Goal: Task Accomplishment & Management: Complete application form

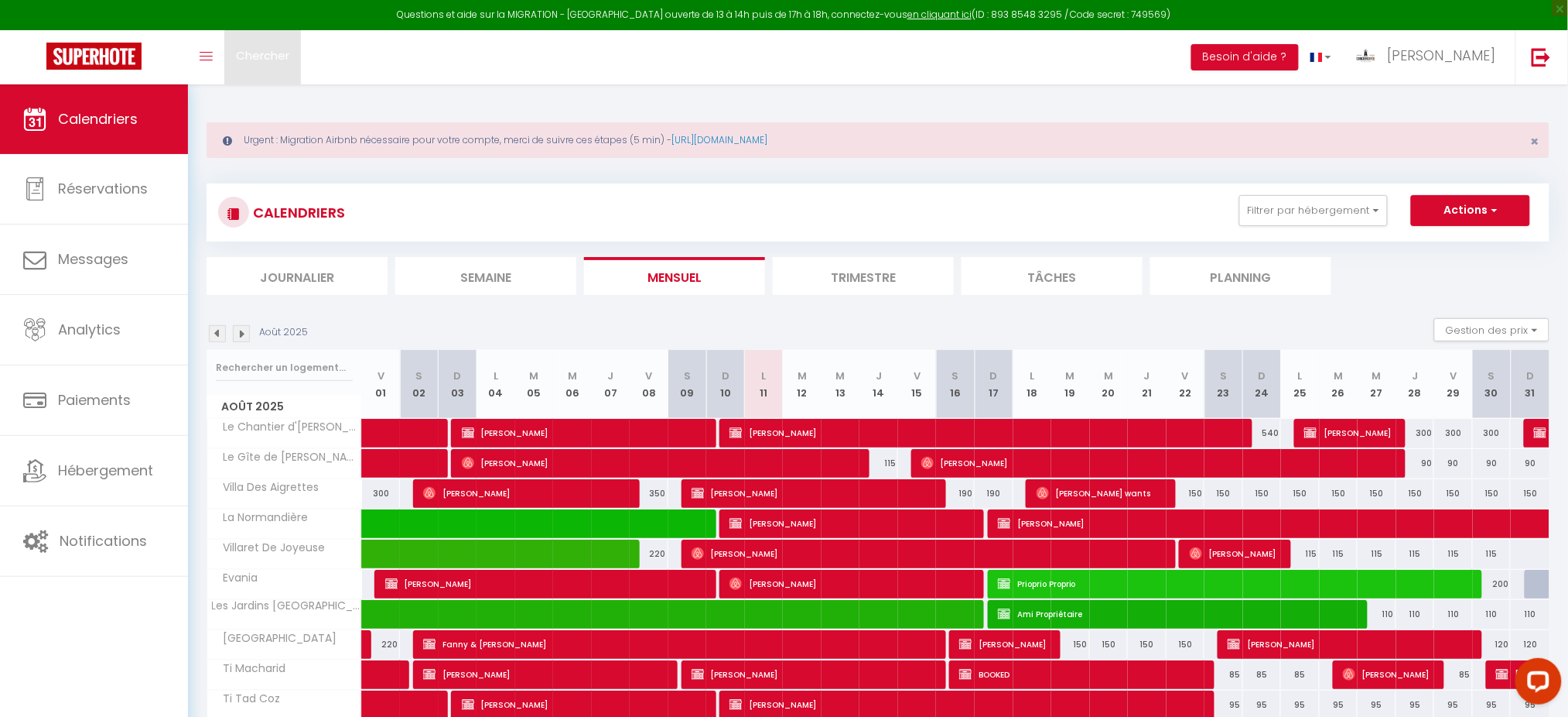
click at [278, 50] on span "Chercher" at bounding box center [262, 55] width 53 height 17
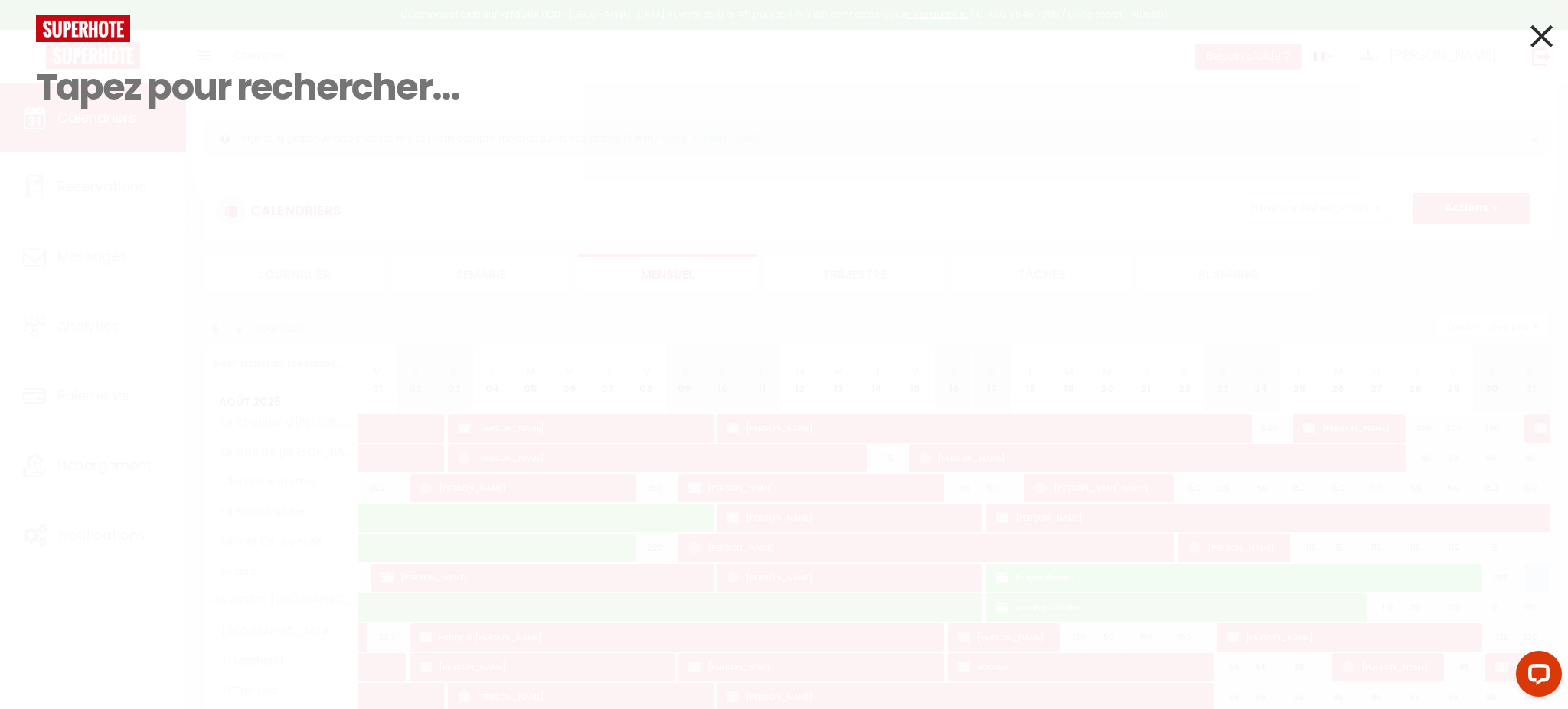
paste input "6208760"
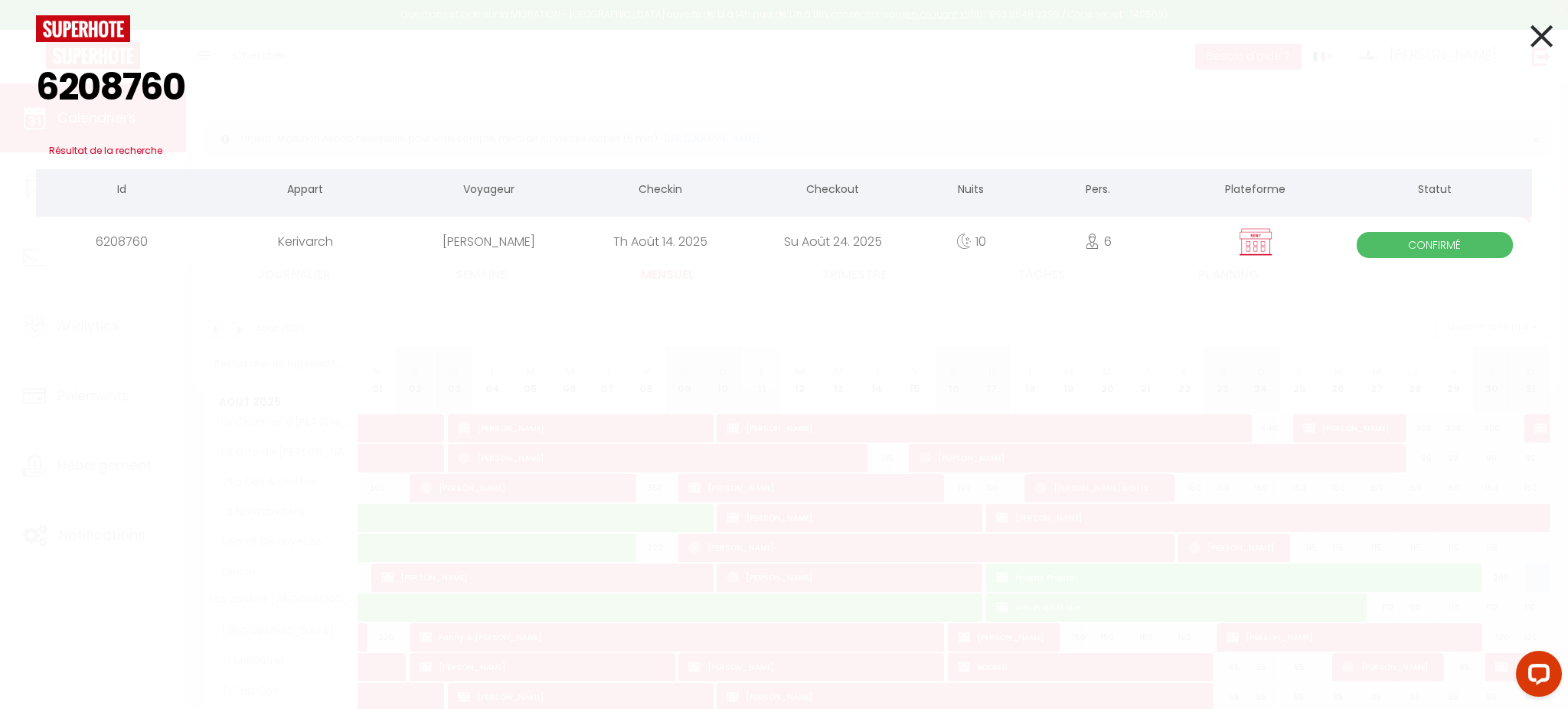
type input "6208760"
click at [190, 248] on div "6208760" at bounding box center [123, 242] width 173 height 50
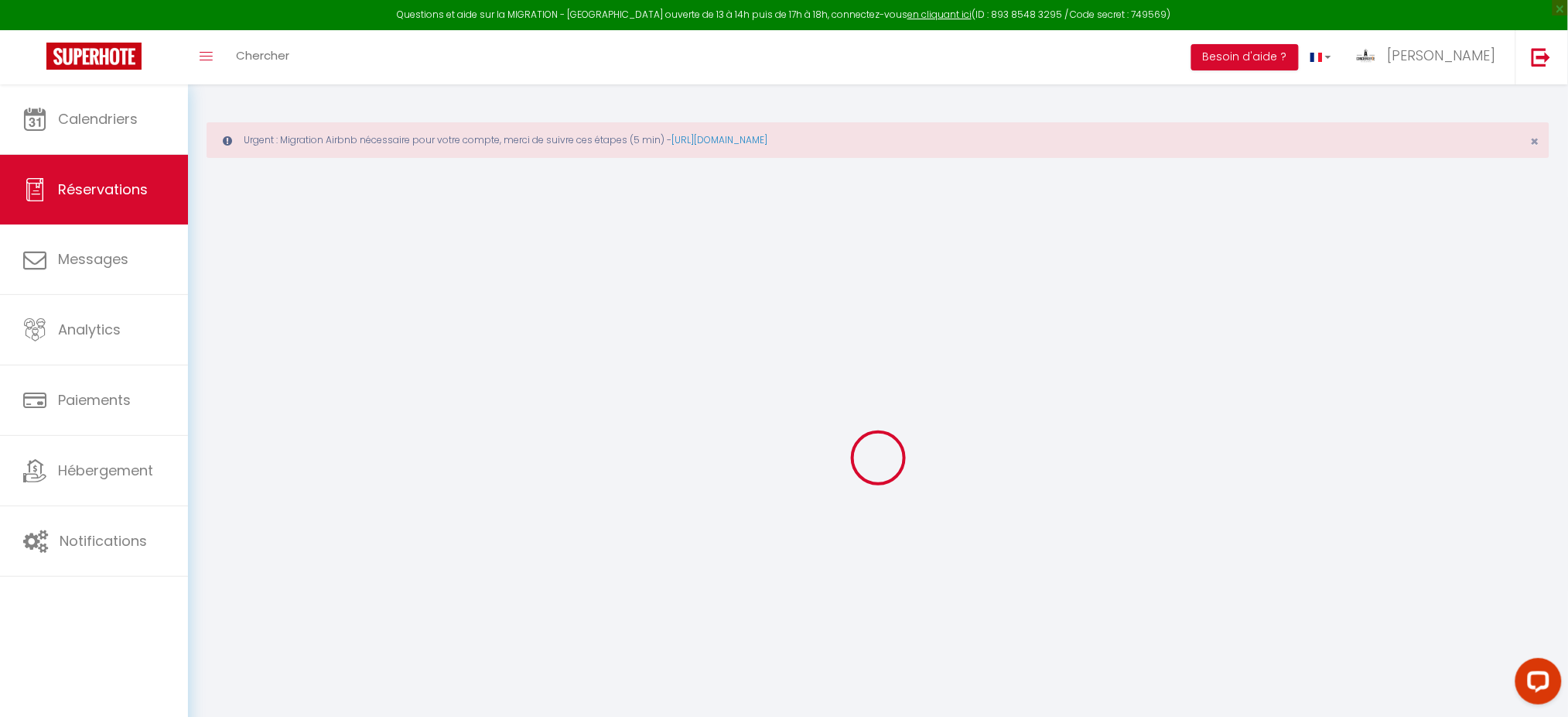
type input "[PERSON_NAME]"
type input "Petitjean"
type input "[EMAIL_ADDRESS][DOMAIN_NAME]"
type input "[PHONE_NUMBER]"
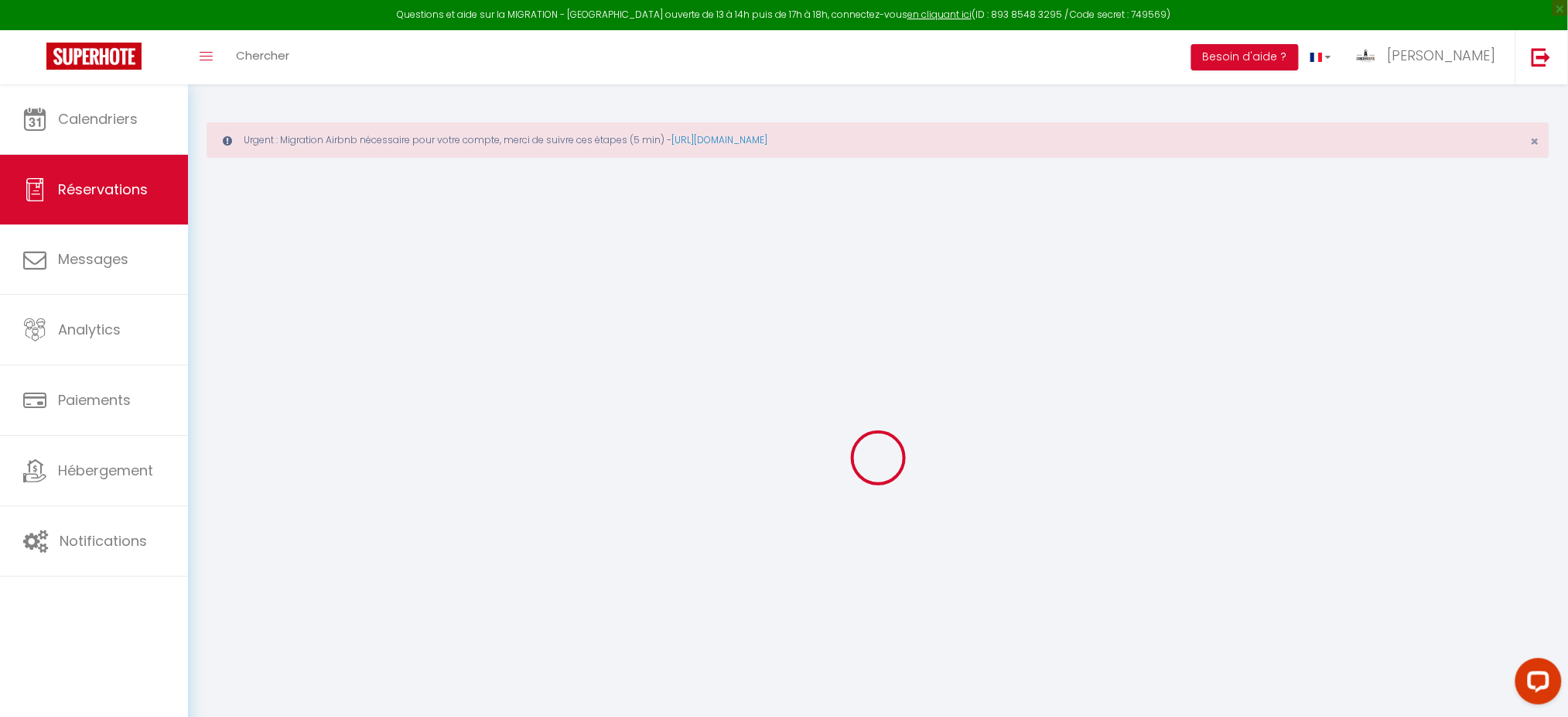
type input "[PHONE_NUMBER]"
type input "31450"
type input "5 Impasse de Mirraoussou"
type input "Odars"
select select "FR"
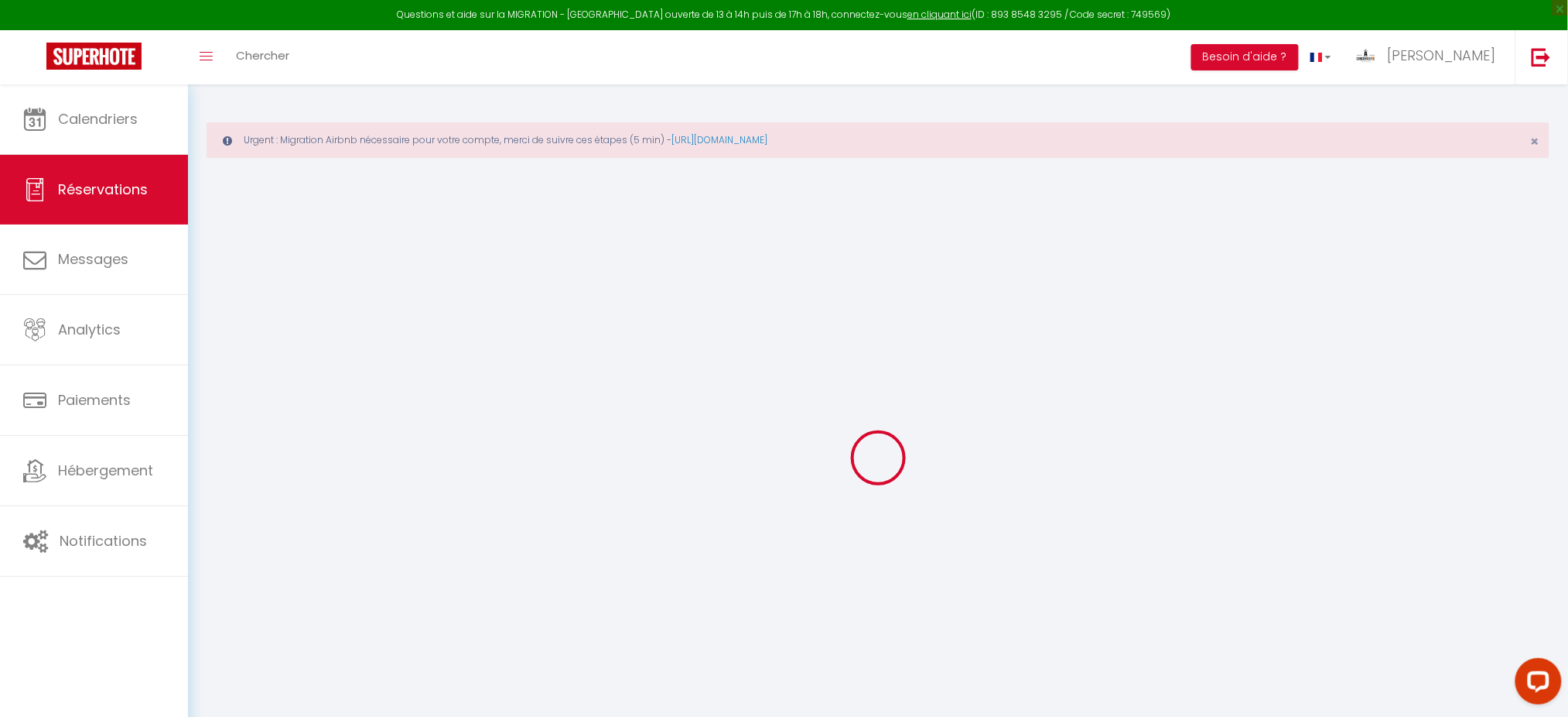
select select "73093"
select select "1"
type input "[DEMOGRAPHIC_DATA][DATE]"
select select
type input "Dim 24 Août 2025"
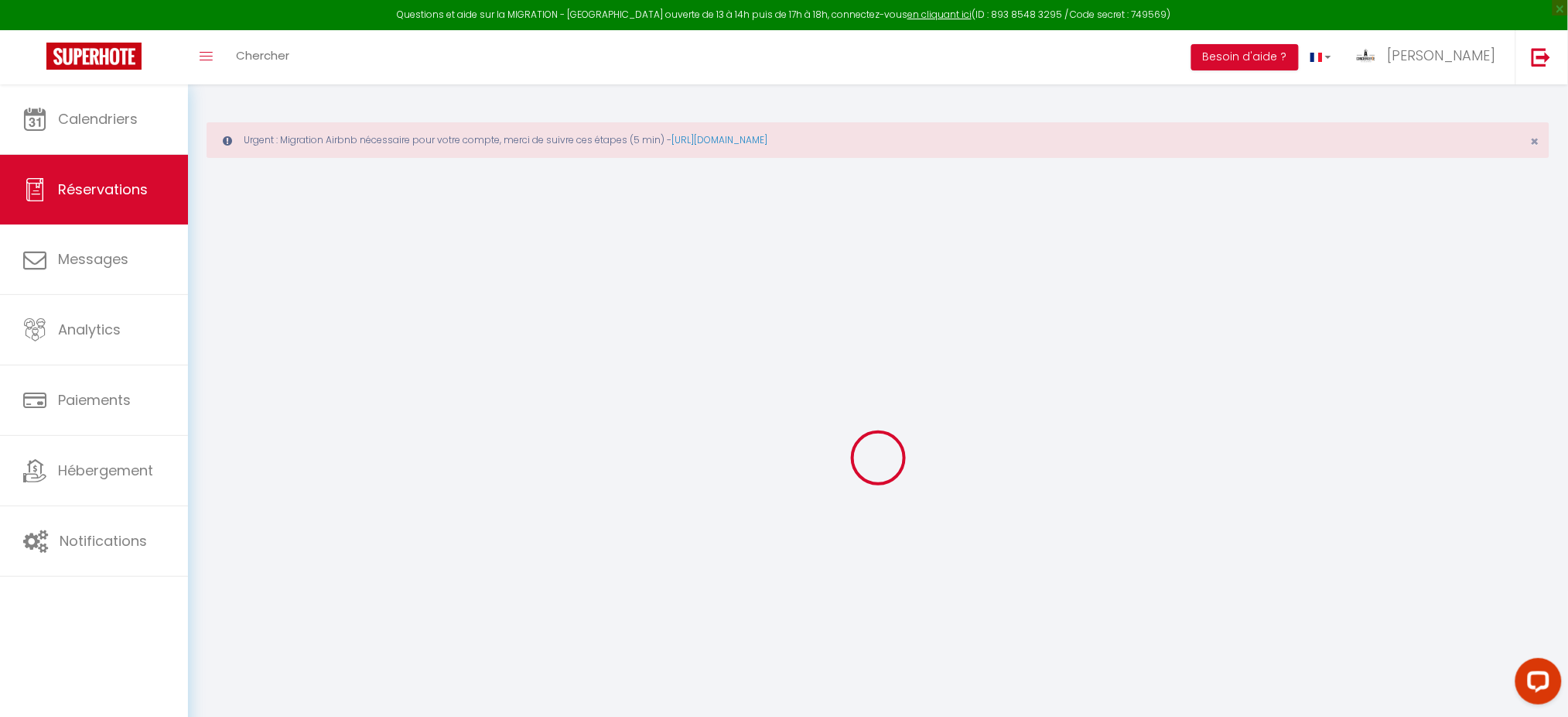
select select
type input "6"
type input "2"
select select "12"
select select
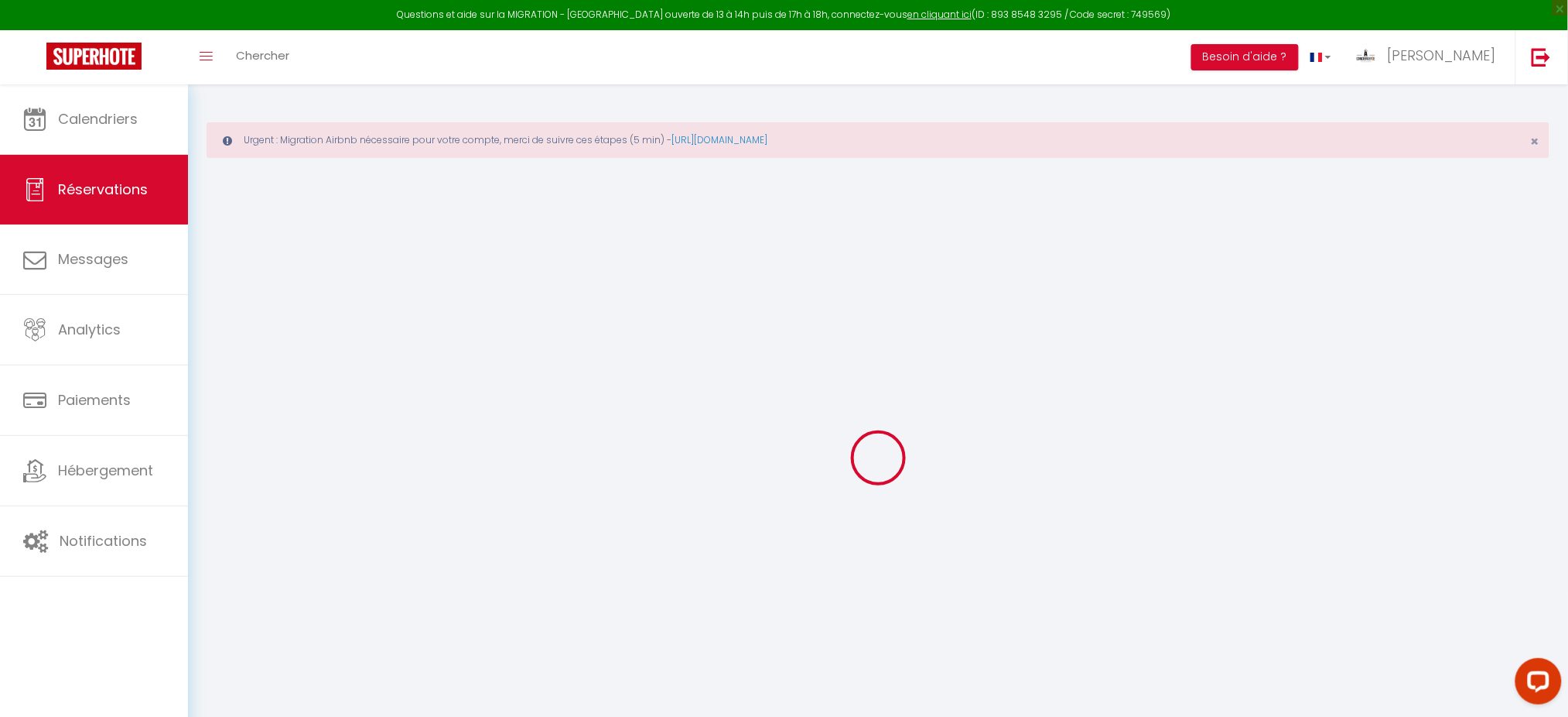
type input "1900"
checkbox input "false"
type input "0"
type input "150"
type input "135"
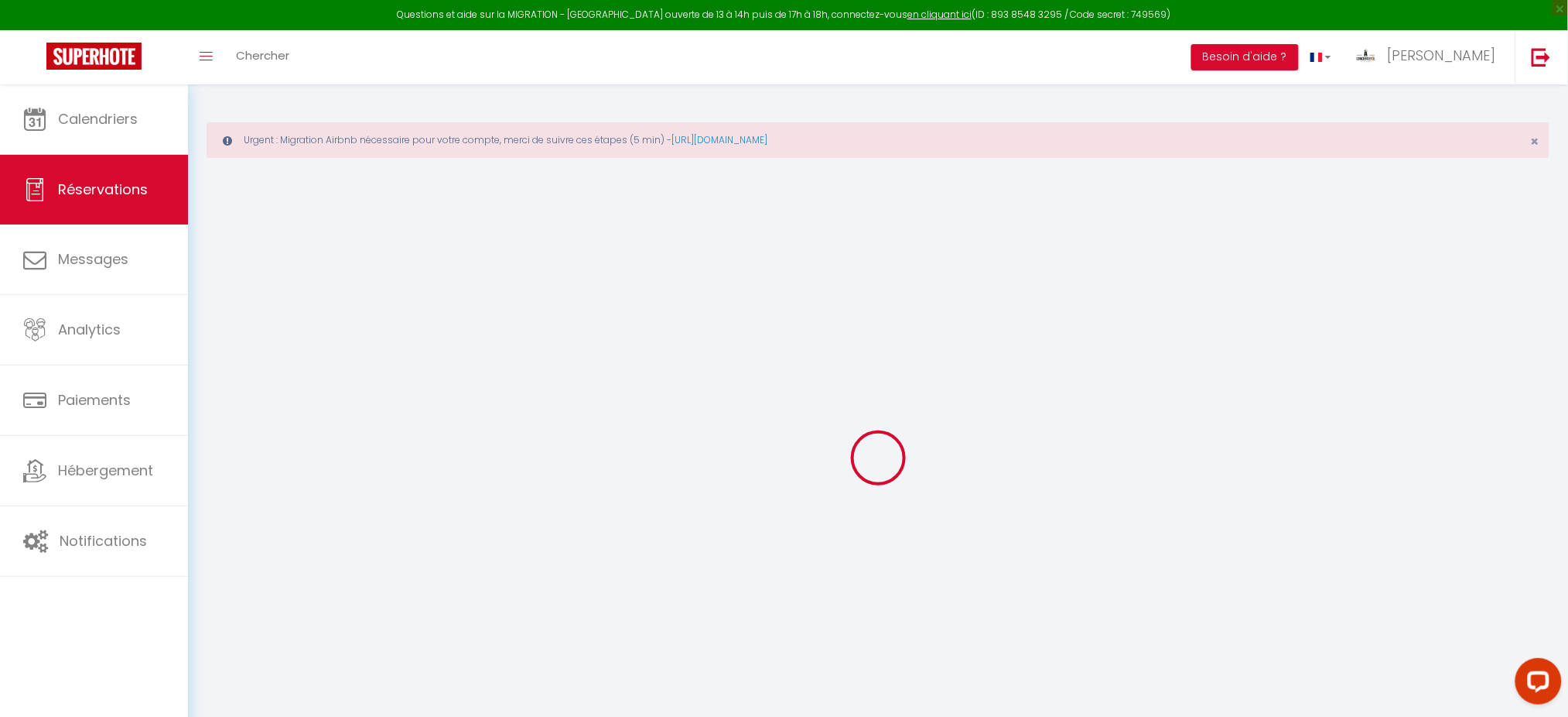
type input "0"
select index
select select
select select "14"
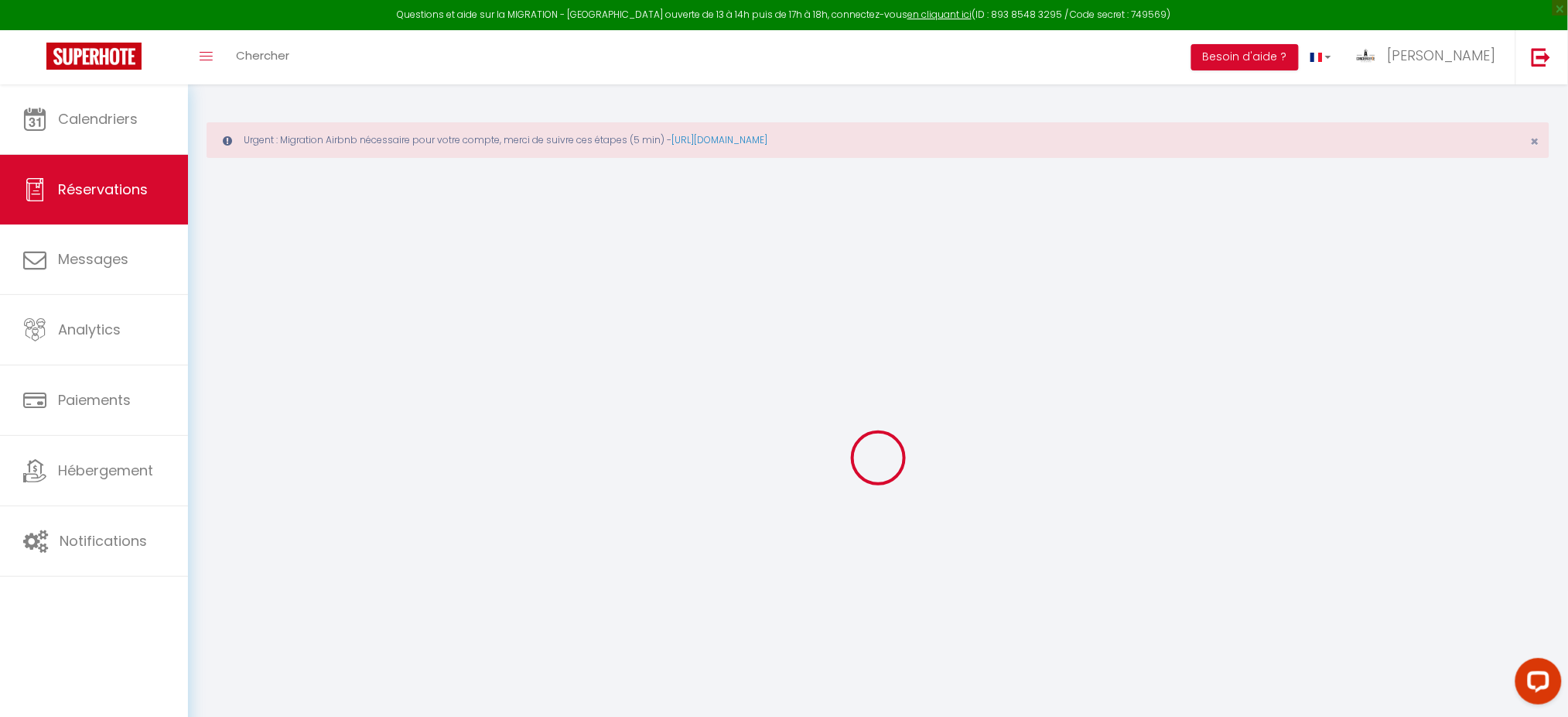
checkbox input "false"
select index
select select
checkbox input "false"
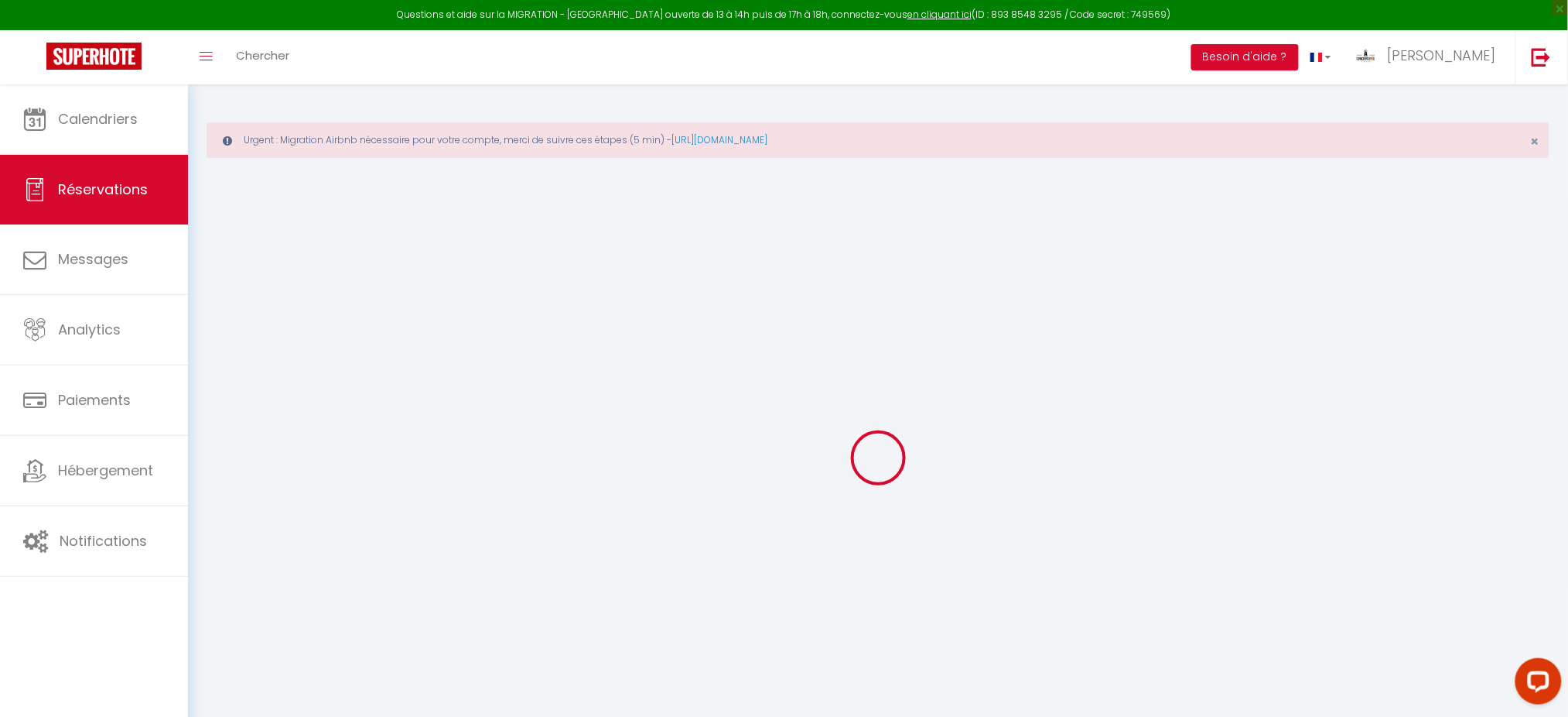
select index
select select
checkbox input "false"
select index
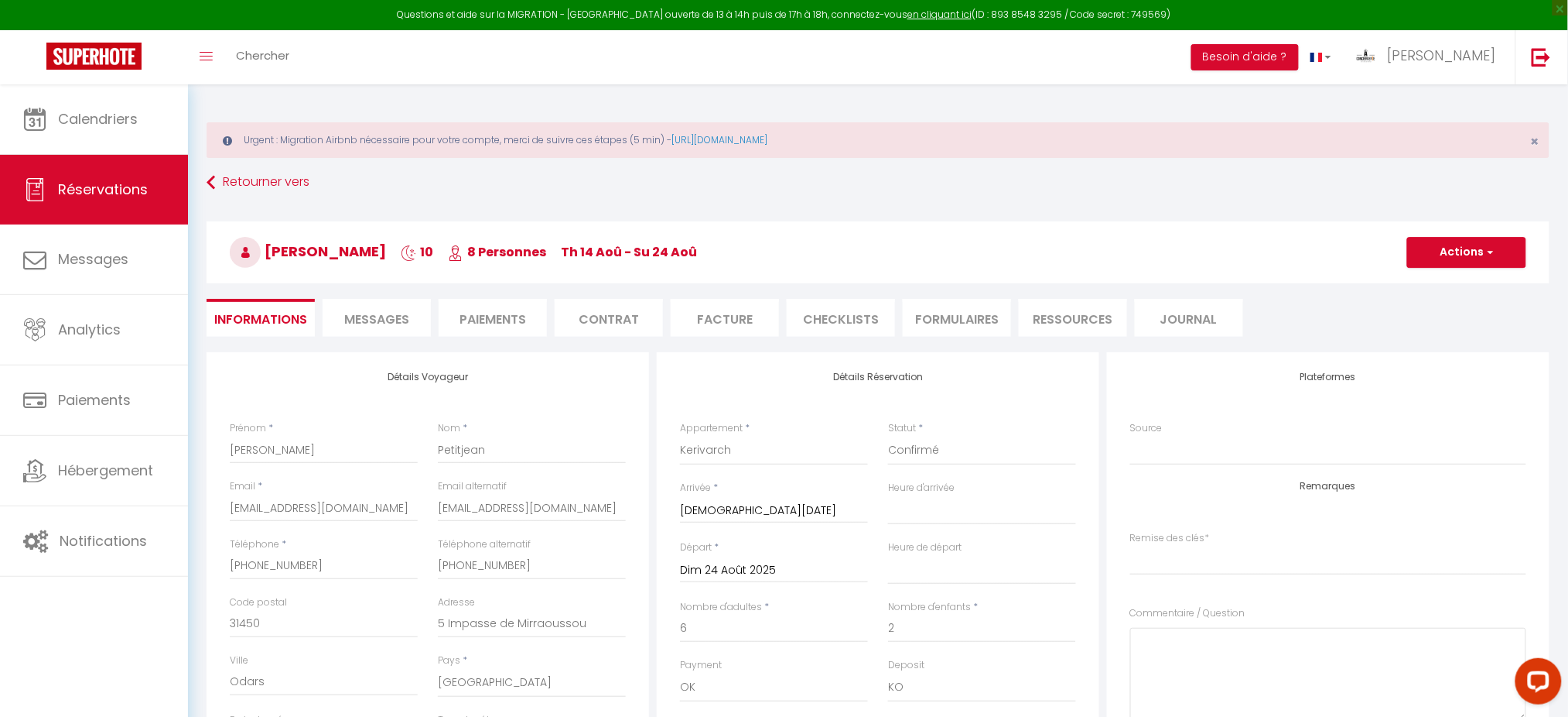
select select
checkbox input "false"
select index
type Question1 "Bonjour L’une de mes filles arrivera avec son mari à [GEOGRAPHIC_DATA] en fin d…"
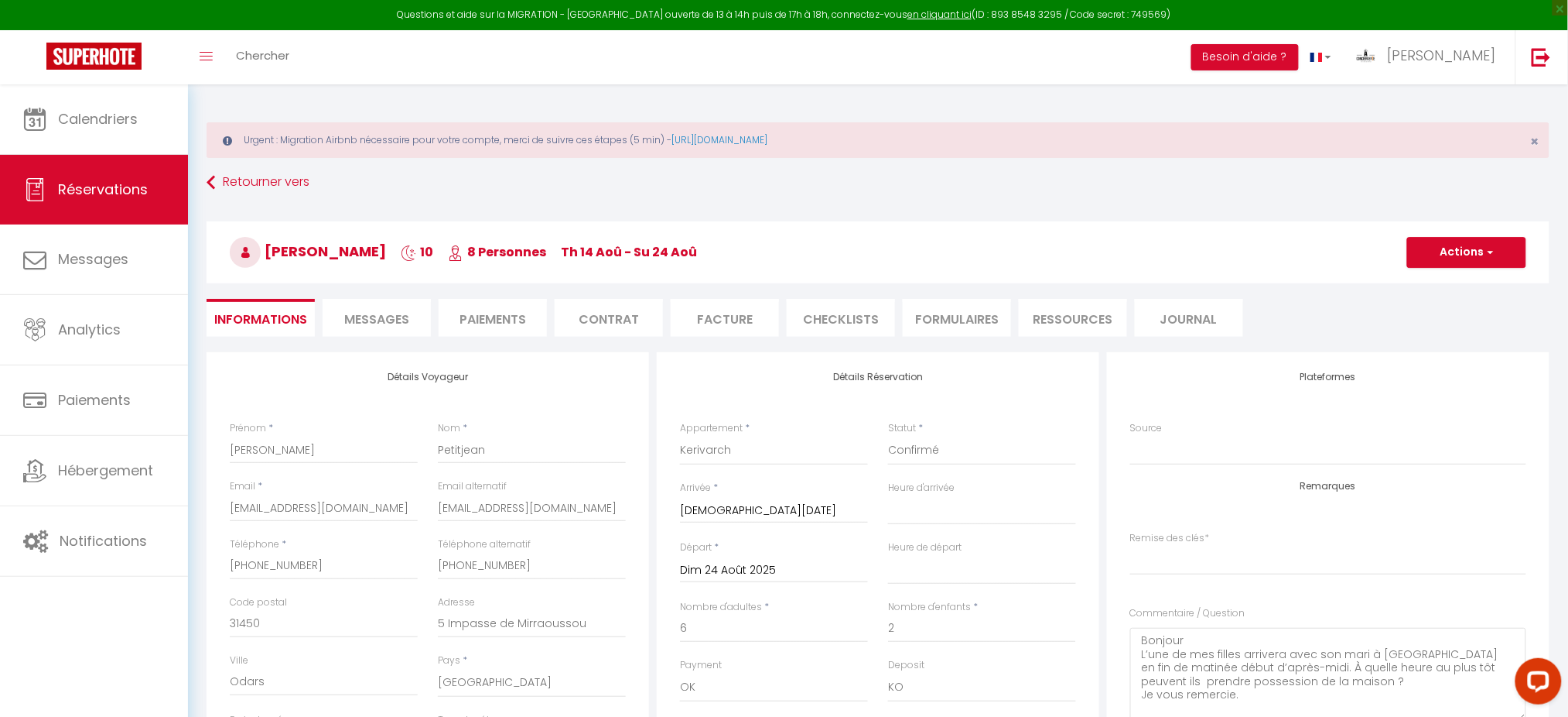
select select
checkbox input "false"
select index
checkbox input "false"
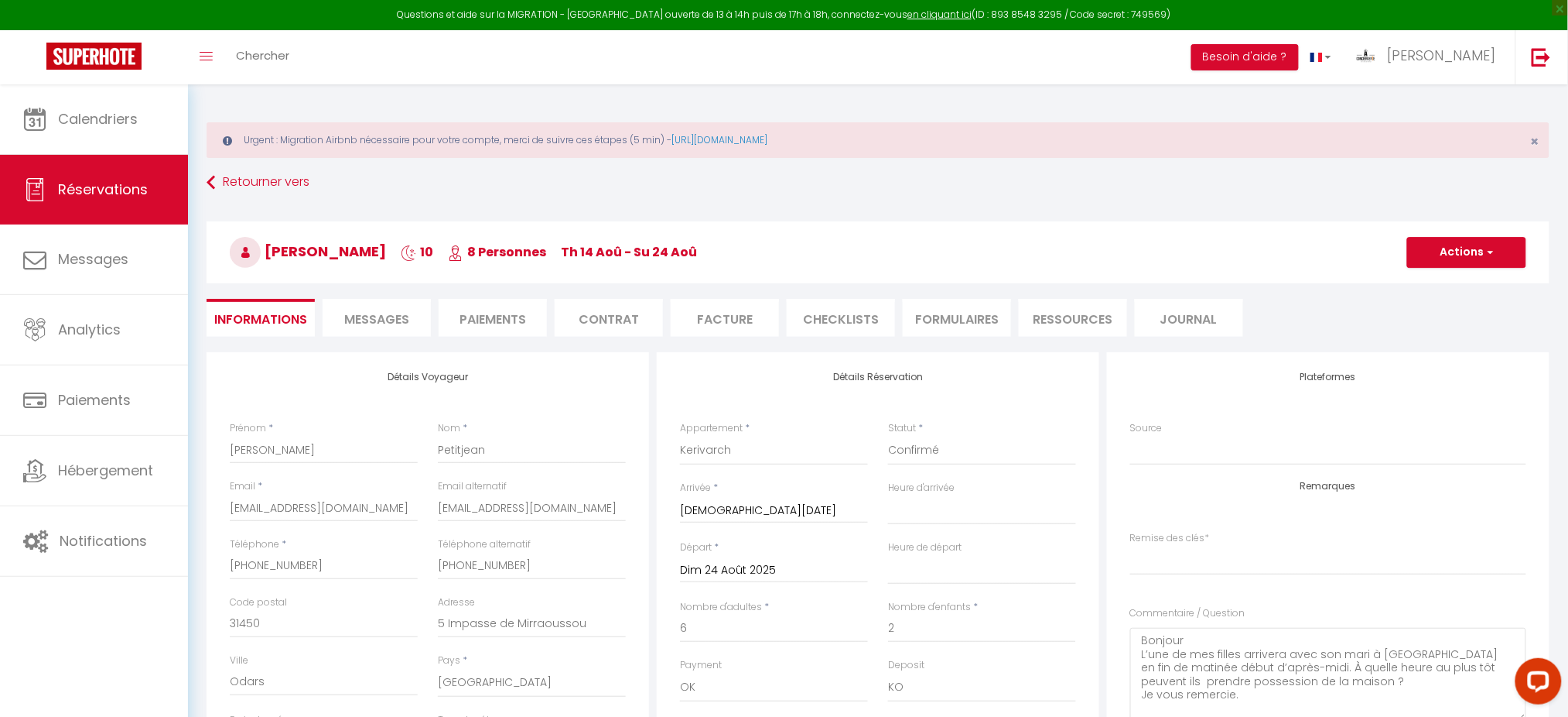
select index
select select "17:00"
click at [504, 319] on li "Paiements" at bounding box center [493, 317] width 108 height 38
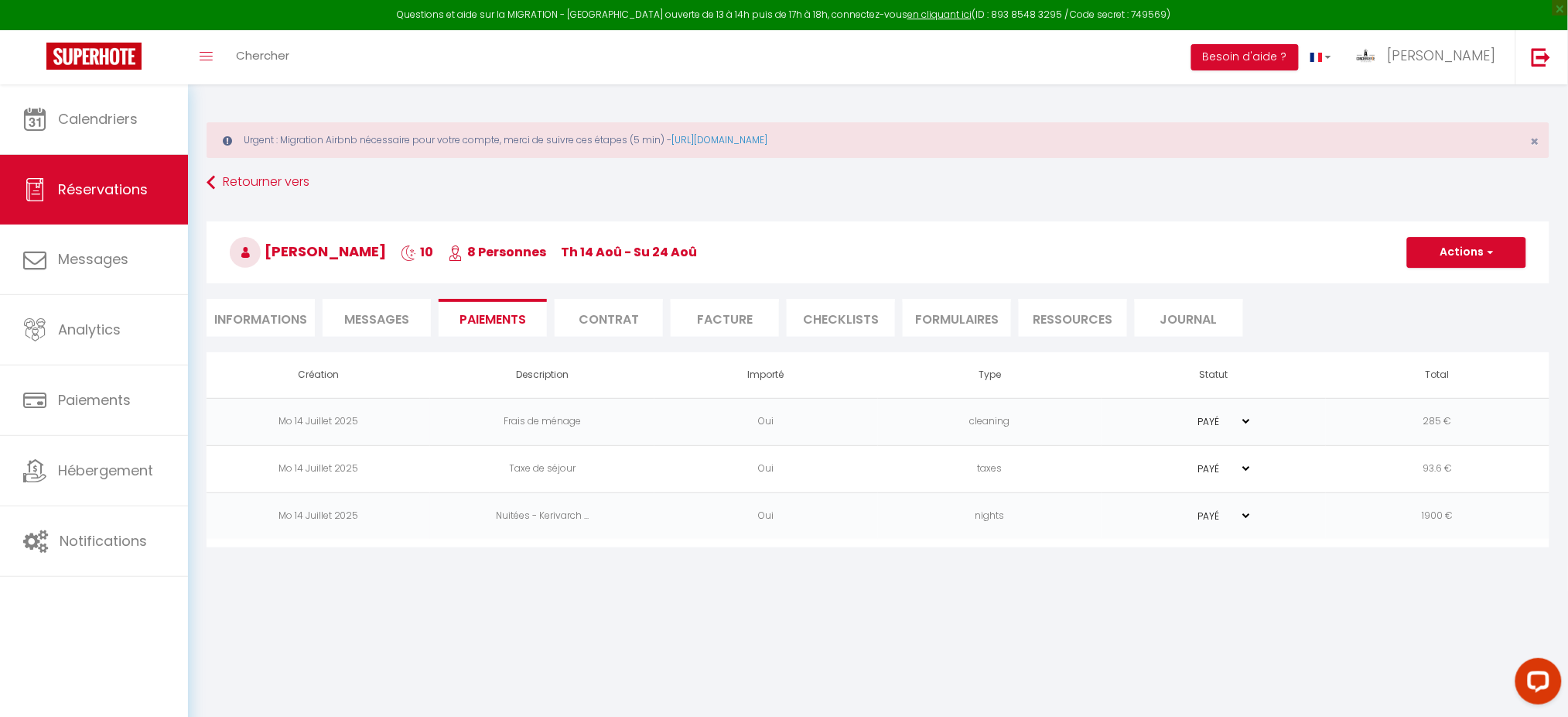
click at [718, 316] on li "Facture" at bounding box center [725, 317] width 108 height 38
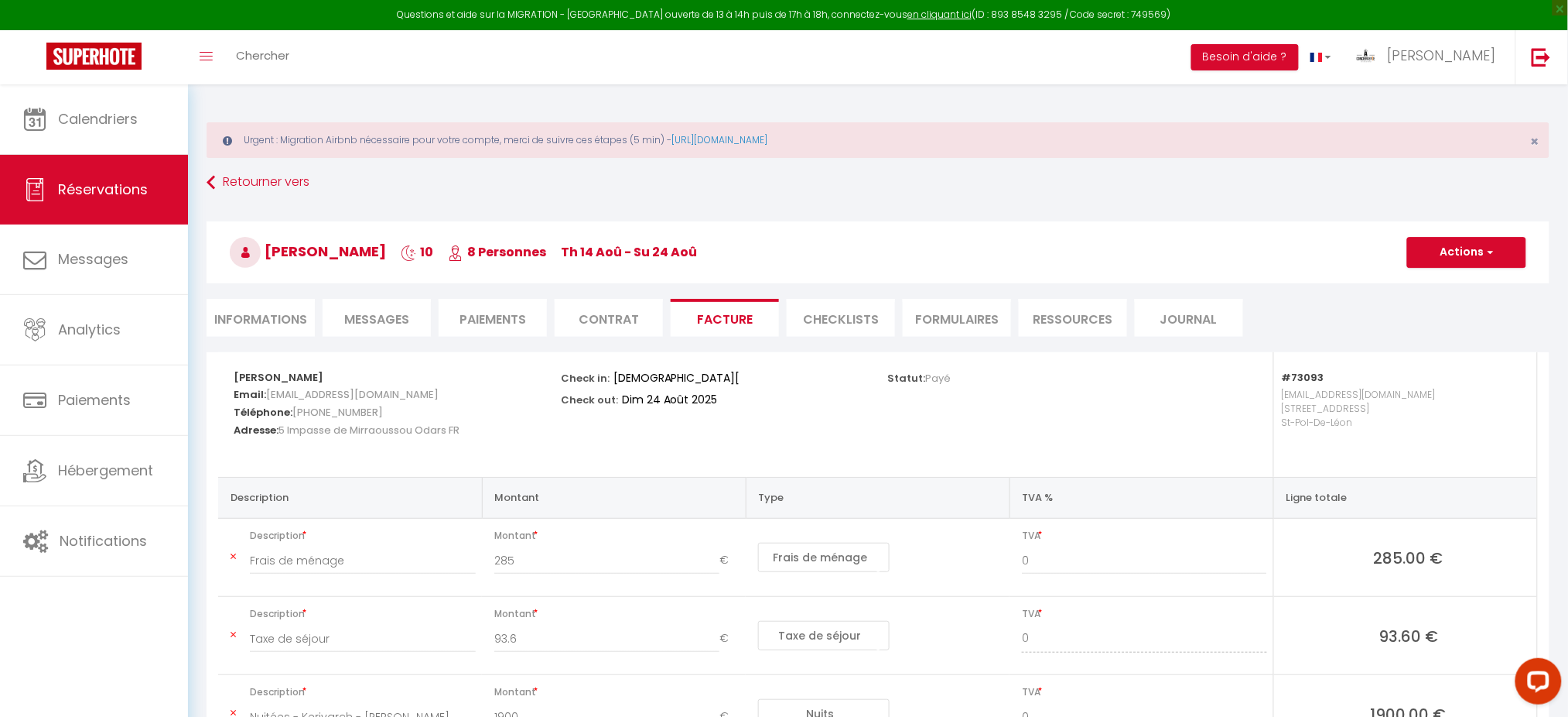
click at [498, 315] on li "Paiements" at bounding box center [493, 317] width 108 height 38
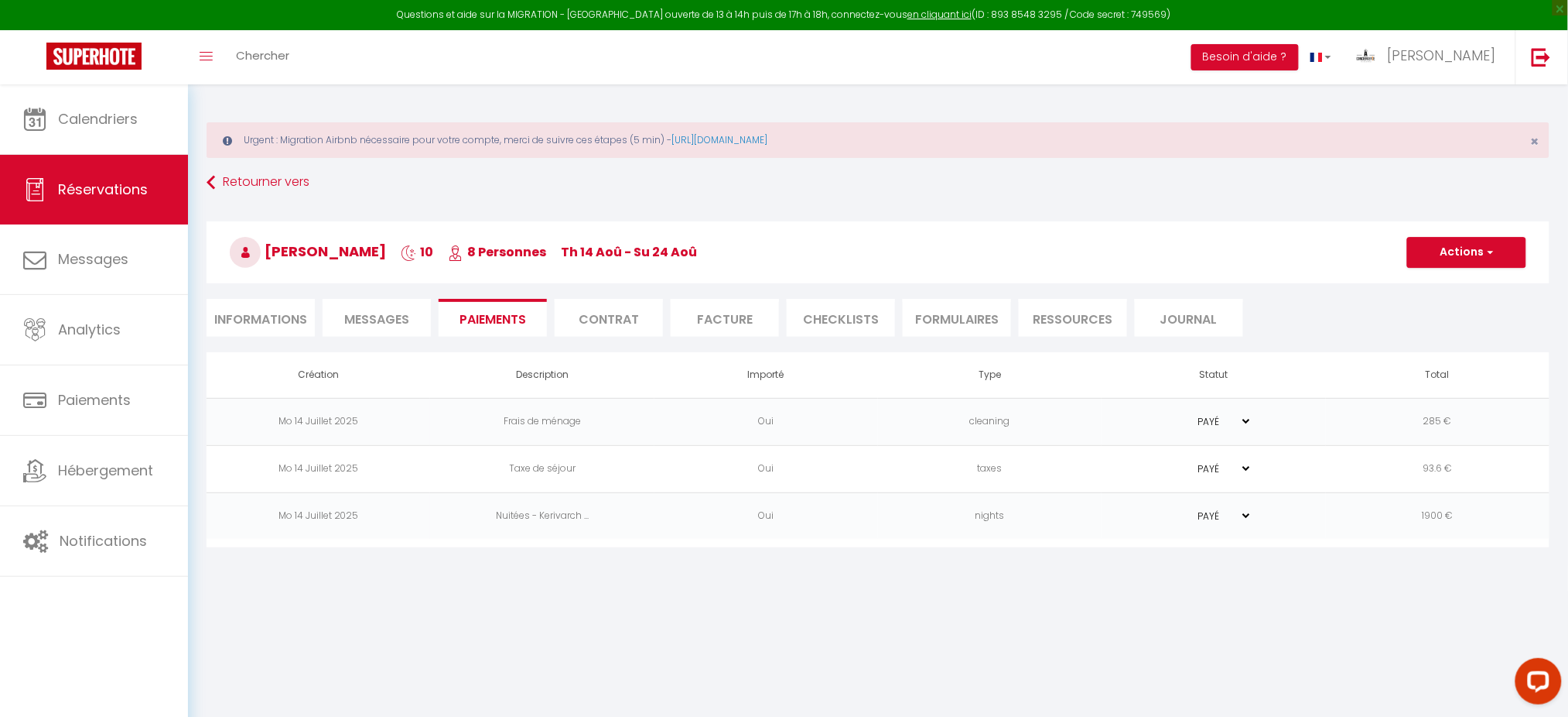
scroll to position [84, 0]
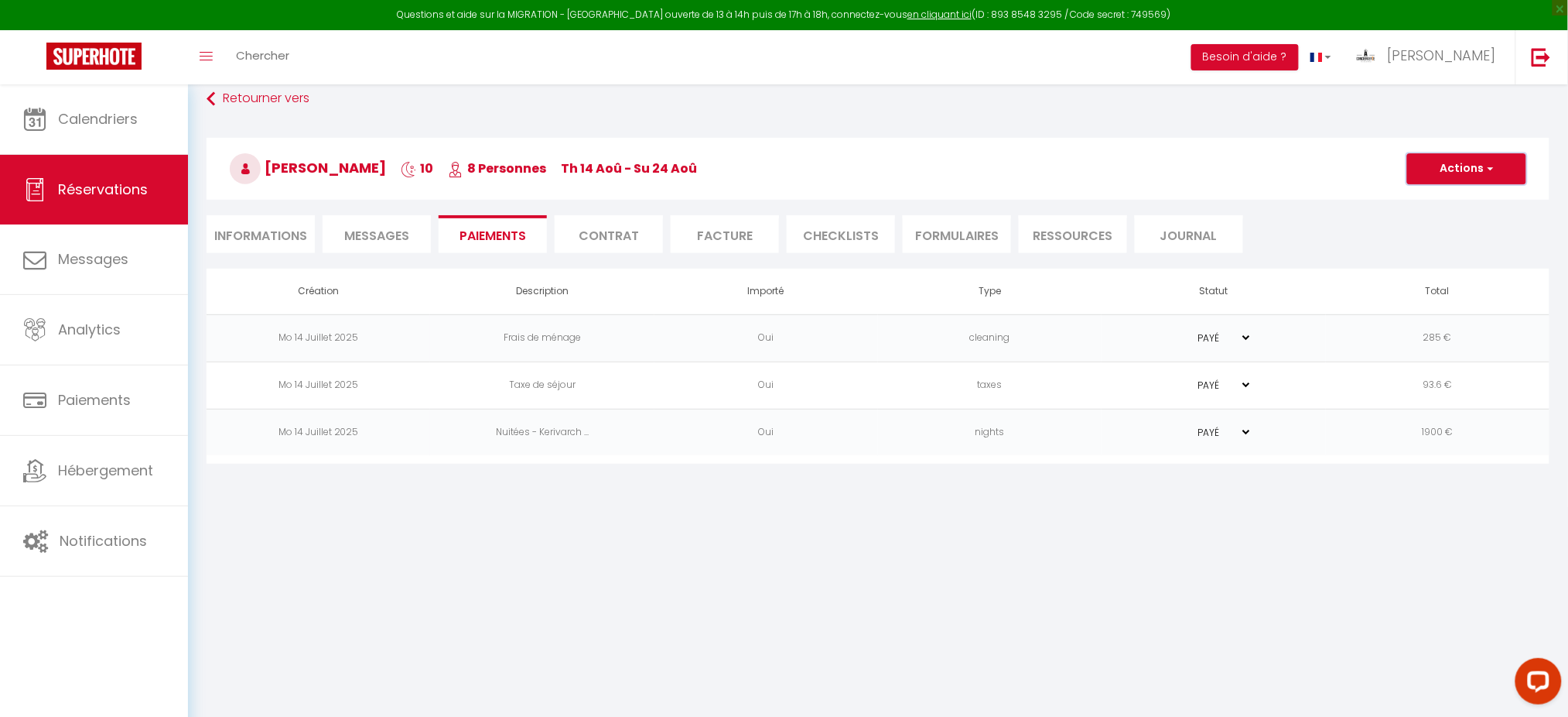
click at [1500, 167] on button "Actions" at bounding box center [1467, 168] width 119 height 31
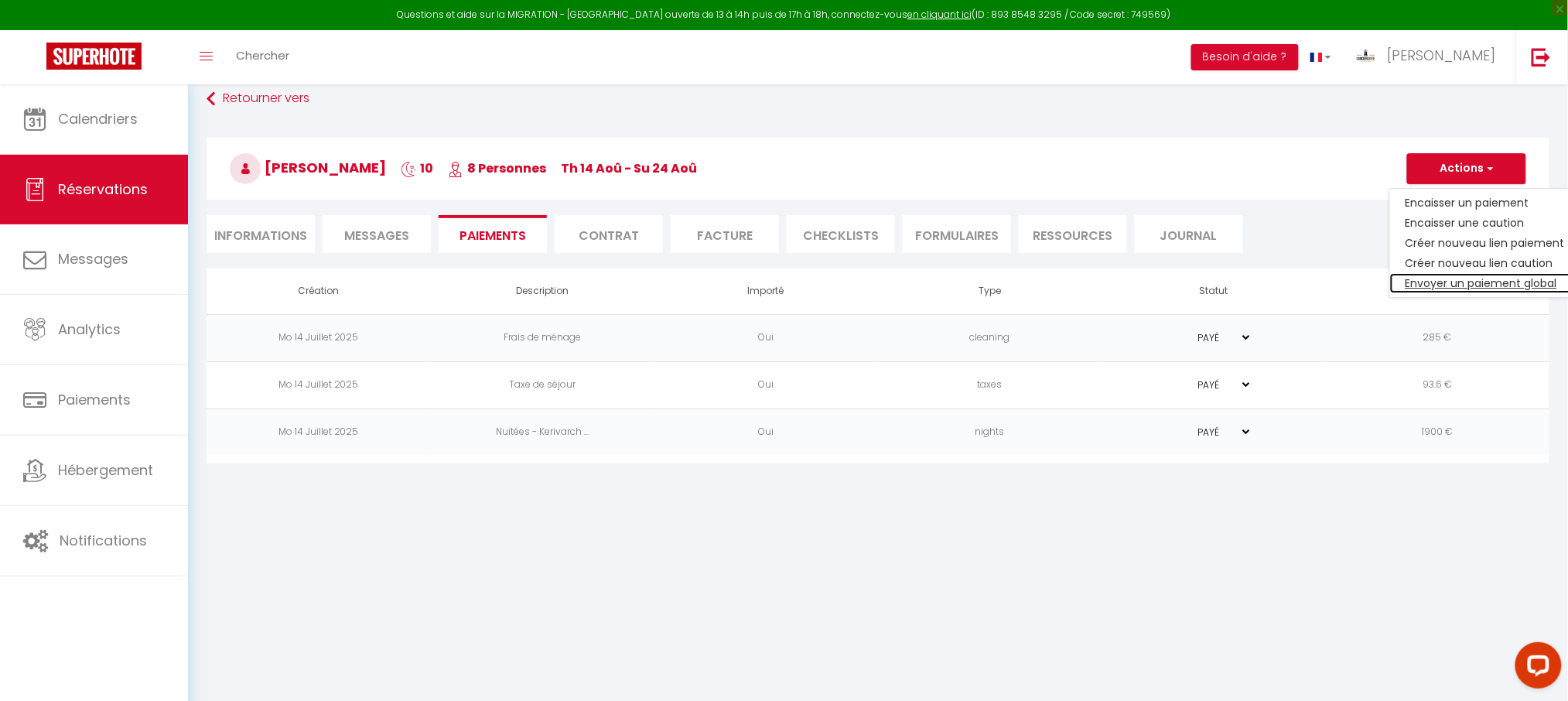
click at [1445, 280] on link "Envoyer un paiement global" at bounding box center [1485, 282] width 190 height 20
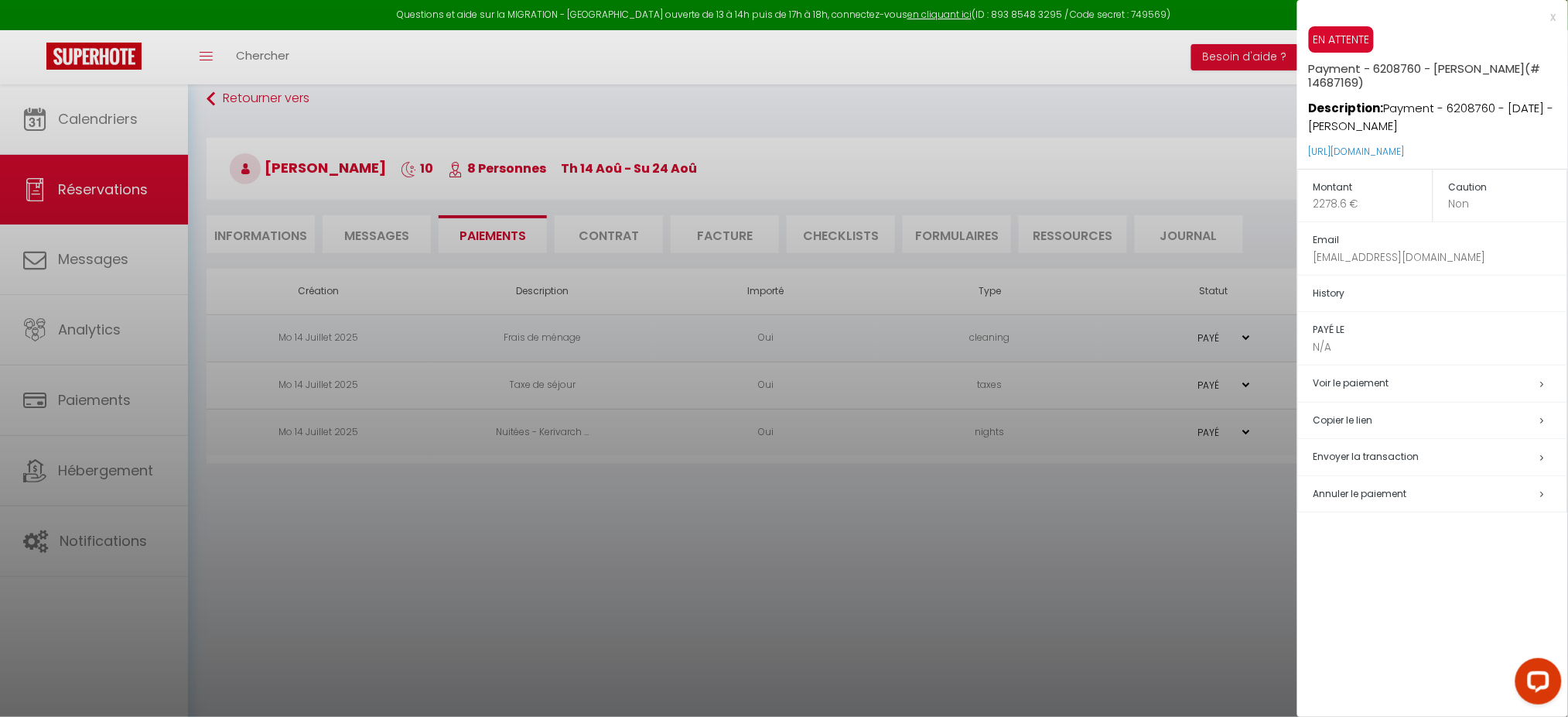
click at [1551, 19] on div "x" at bounding box center [1427, 17] width 259 height 18
select select
select index
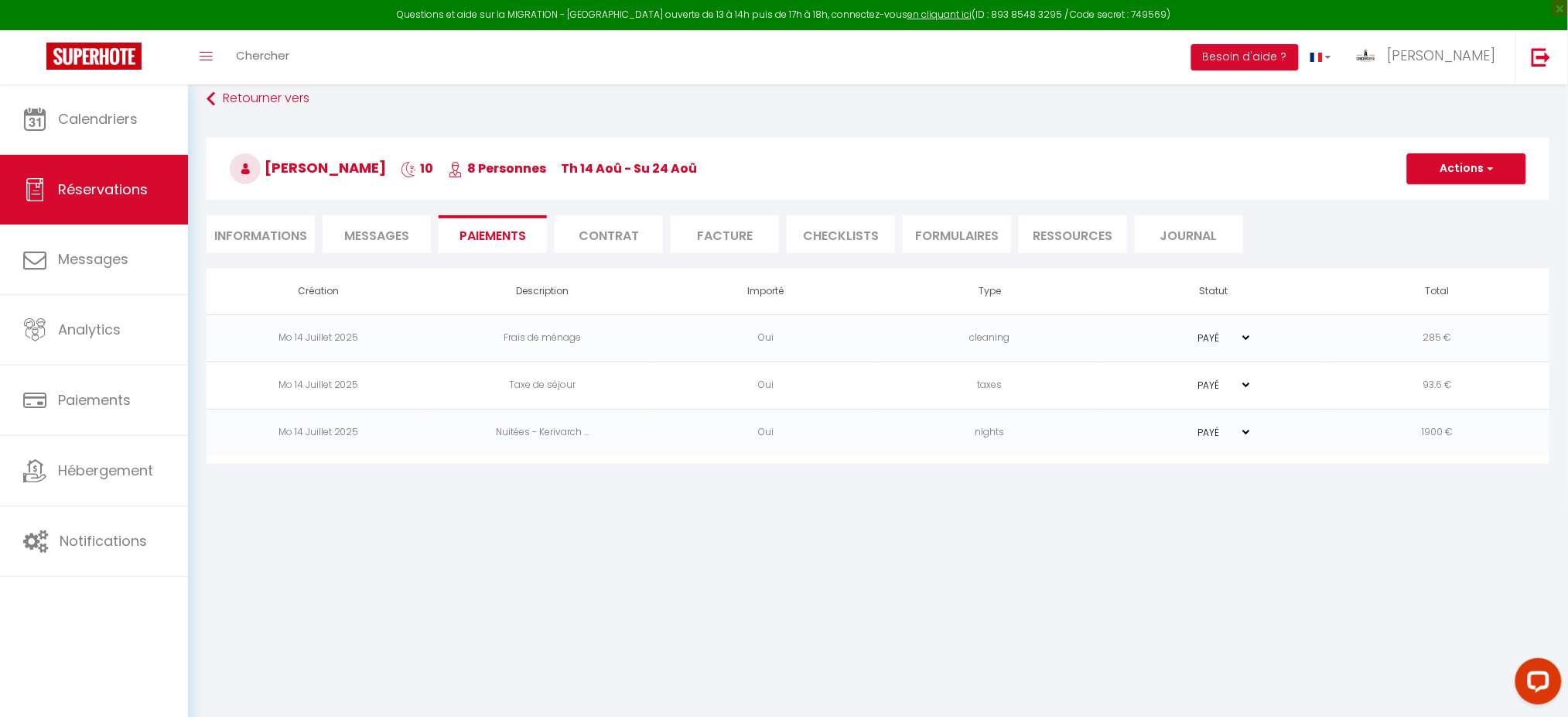
click at [280, 252] on div "Retourner vers [PERSON_NAME] 10 8 Personnes Th 14 Aoû - Su 24 Aoû Actions Enreg…" at bounding box center [877, 177] width 1363 height 183
click at [282, 244] on li "Informations" at bounding box center [261, 234] width 108 height 38
select select
select index
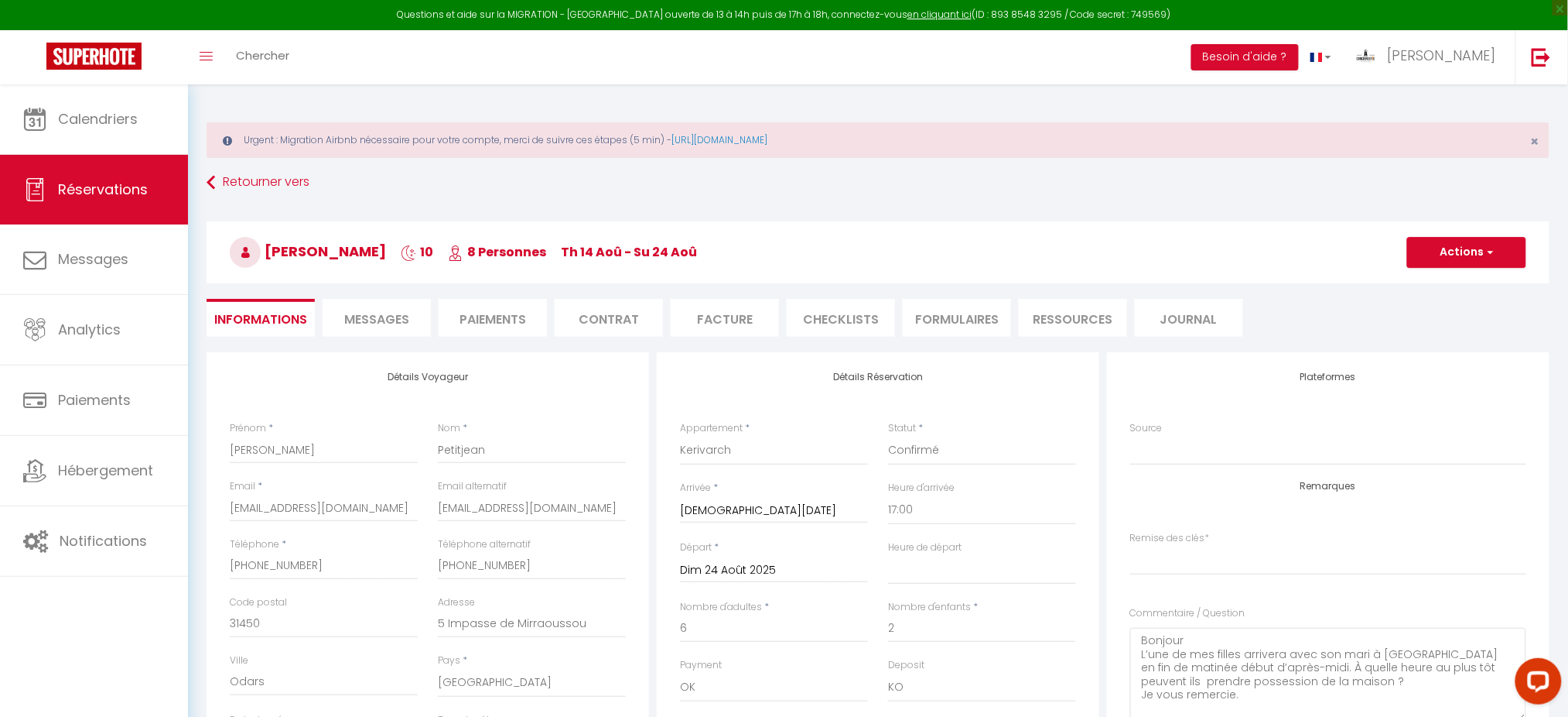
click at [525, 310] on li "Paiements" at bounding box center [493, 317] width 108 height 38
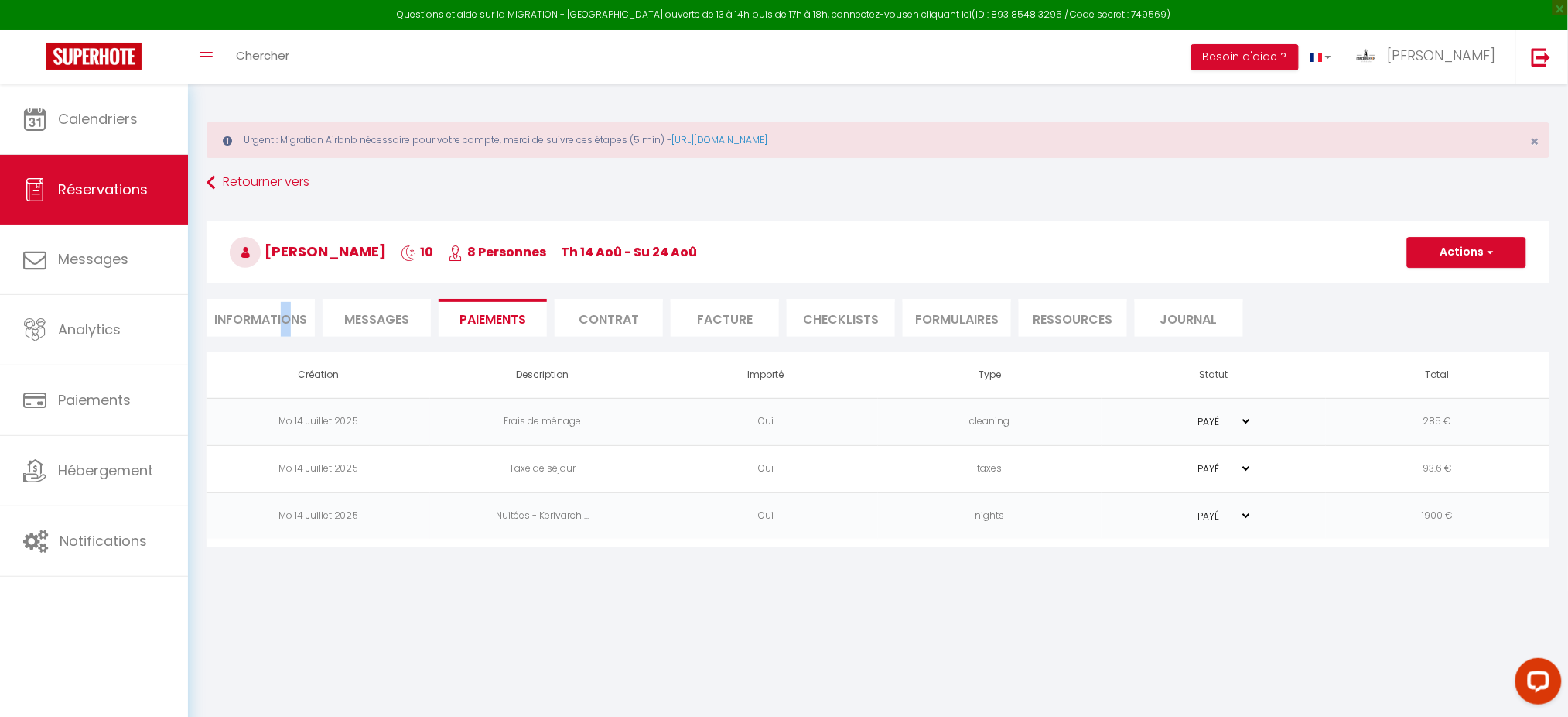
click at [285, 316] on li "Informations" at bounding box center [261, 317] width 108 height 38
select select
select index
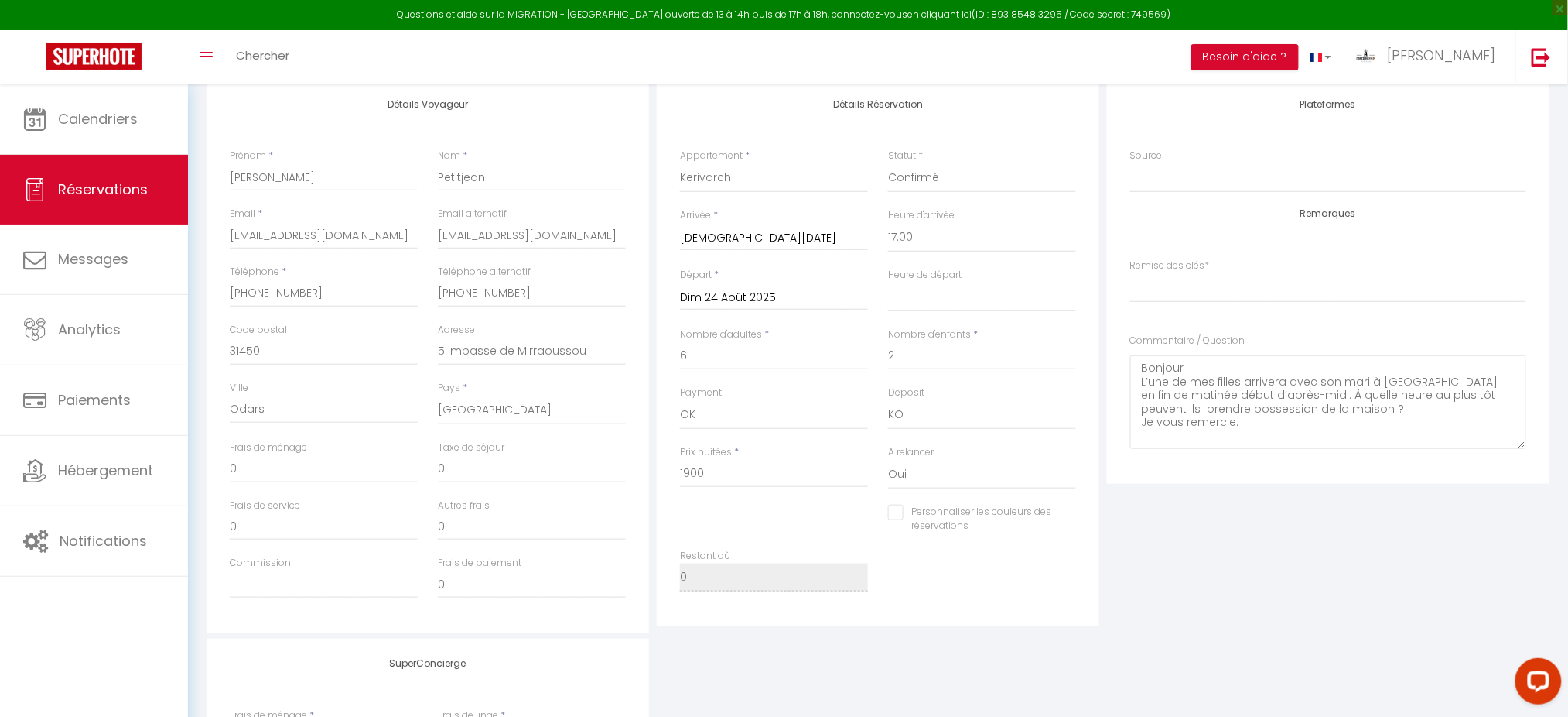
scroll to position [271, 0]
